Goal: Task Accomplishment & Management: Complete application form

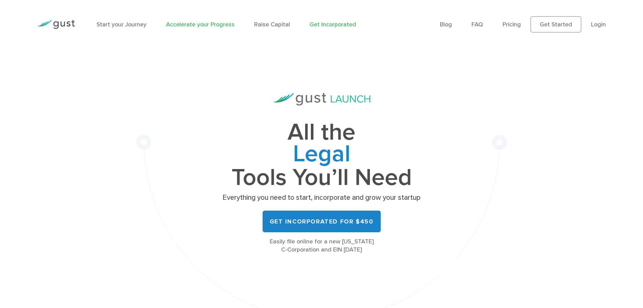
click at [191, 25] on link "Accelerate your Progress" at bounding box center [200, 24] width 69 height 7
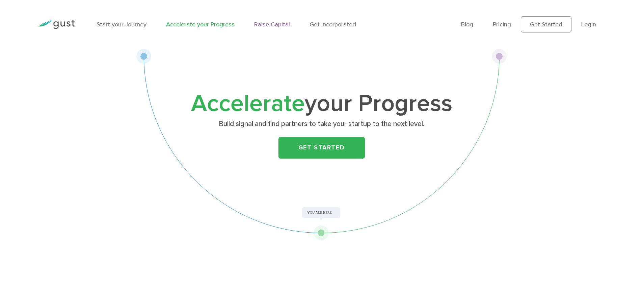
click at [277, 24] on link "Raise Capital" at bounding box center [272, 24] width 36 height 7
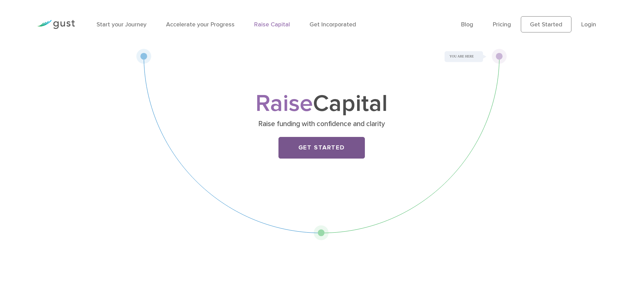
click at [324, 149] on link "Get Started" at bounding box center [322, 148] width 86 height 22
